Goal: Navigation & Orientation: Find specific page/section

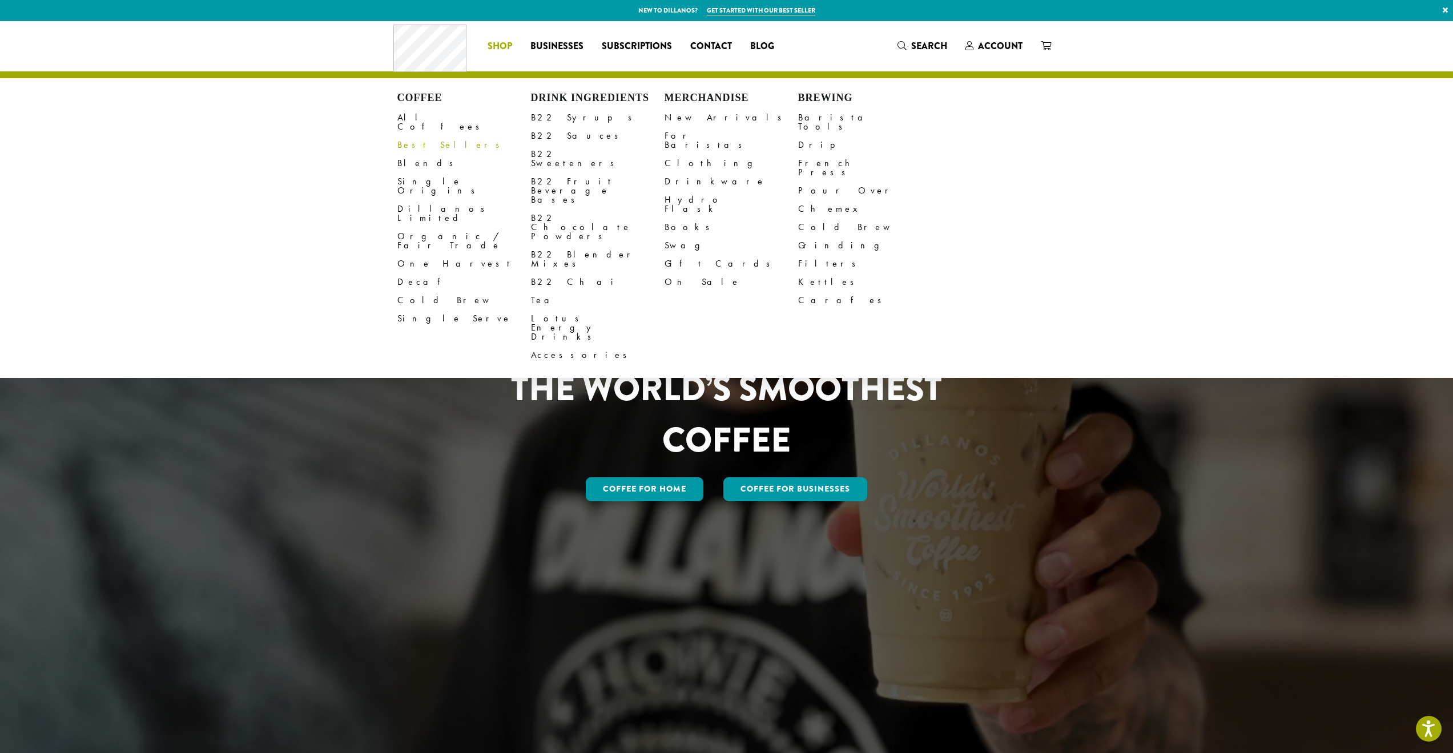
click at [421, 136] on link "Best Sellers" at bounding box center [464, 145] width 134 height 18
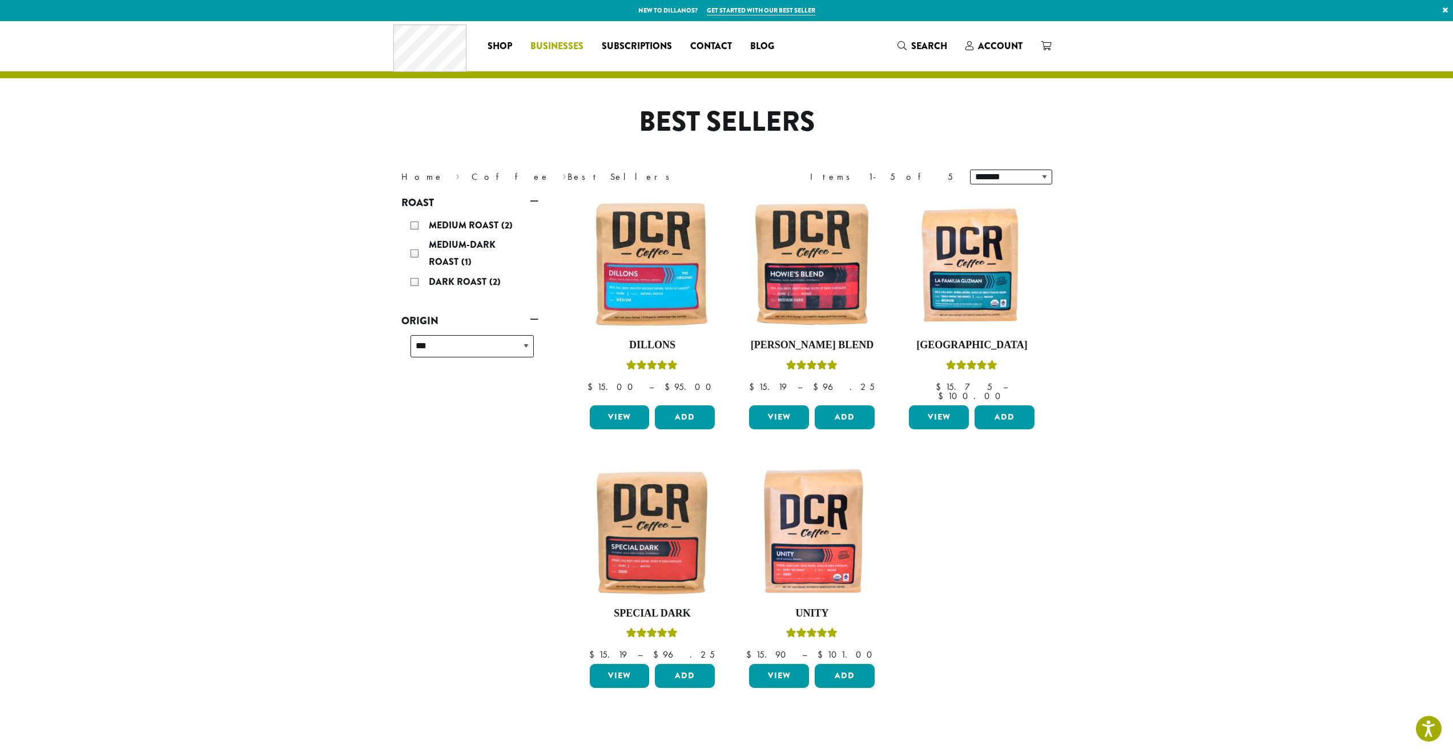
click at [542, 47] on span "Businesses" at bounding box center [556, 46] width 53 height 14
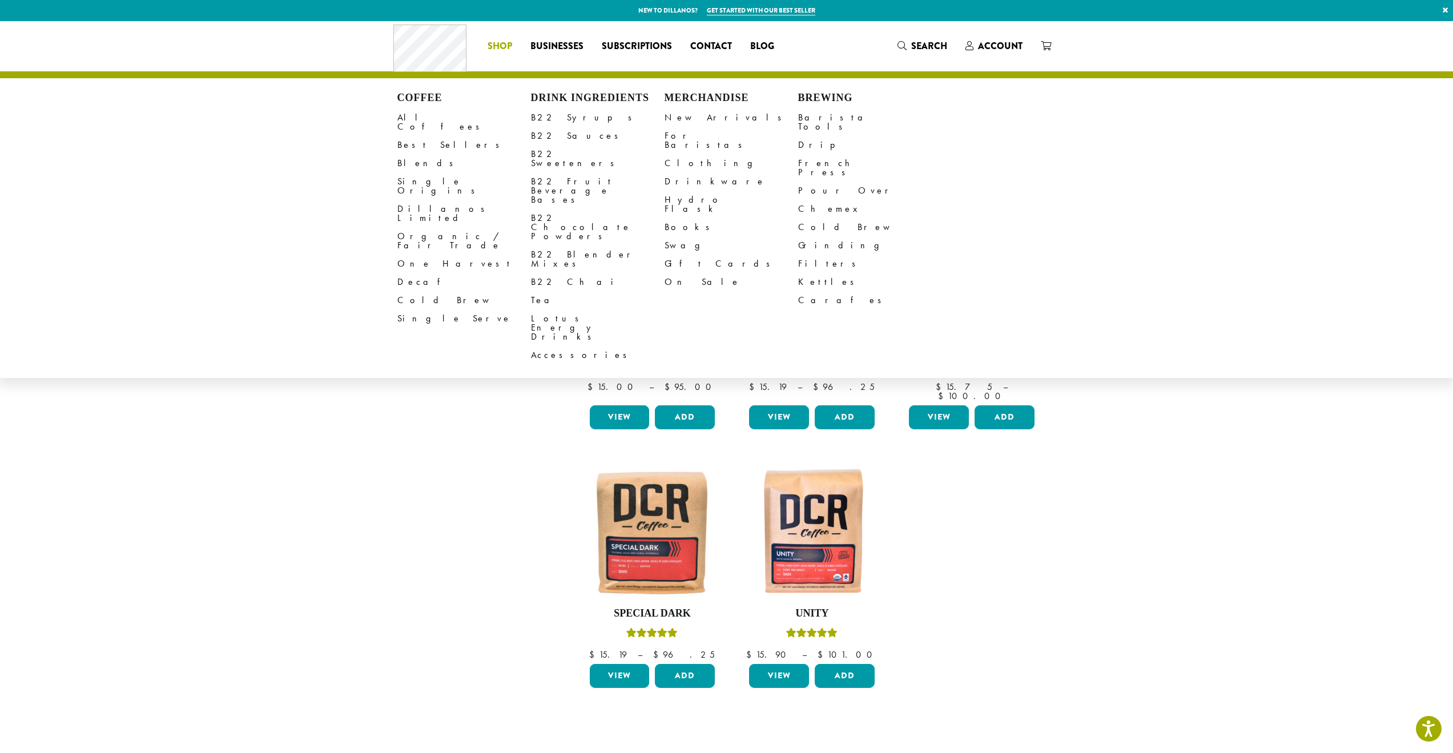
click at [495, 48] on span "Shop" at bounding box center [499, 46] width 25 height 14
